Goal: Task Accomplishment & Management: Manage account settings

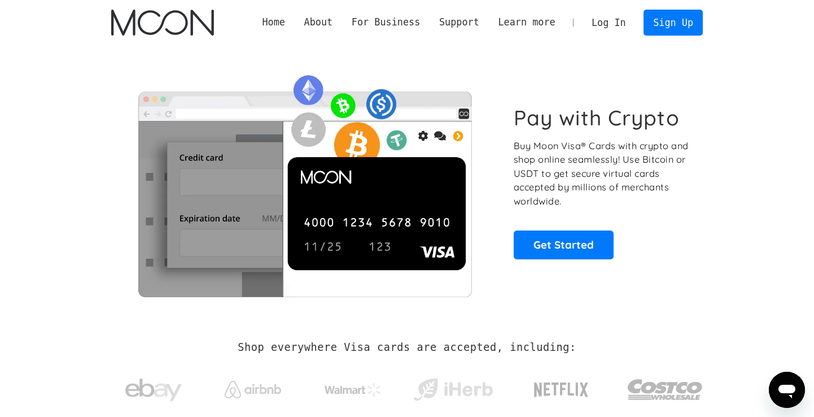
click at [599, 18] on link "Log In" at bounding box center [608, 22] width 53 height 25
click at [613, 24] on link "Log In" at bounding box center [608, 22] width 53 height 25
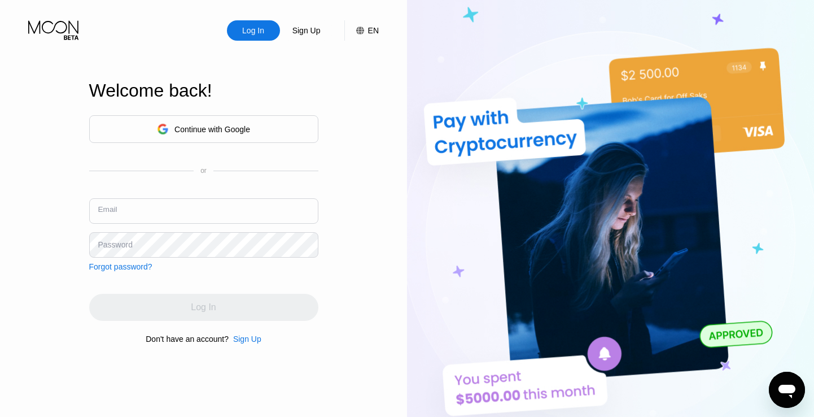
paste input "verkaserd723@atomicmail.io"
type input "verkaserd723@atomicmail.io"
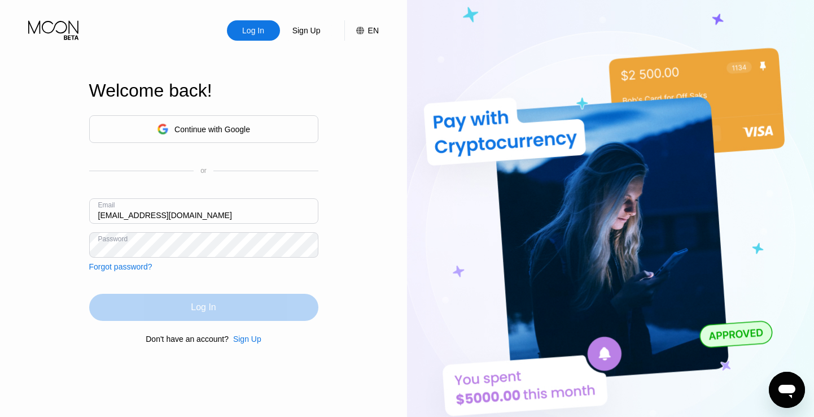
click at [211, 308] on div "Log In" at bounding box center [203, 306] width 25 height 11
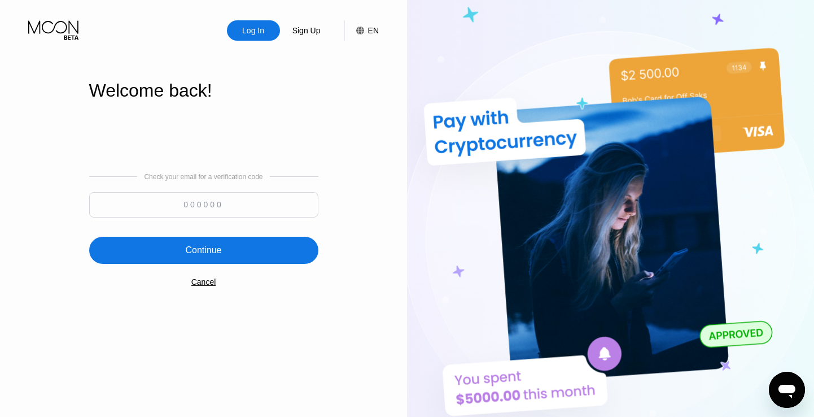
click at [228, 211] on input at bounding box center [203, 204] width 229 height 25
paste input "570205"
type input "570205"
click at [216, 247] on div "Continue" at bounding box center [203, 249] width 36 height 11
